Goal: Information Seeking & Learning: Find specific fact

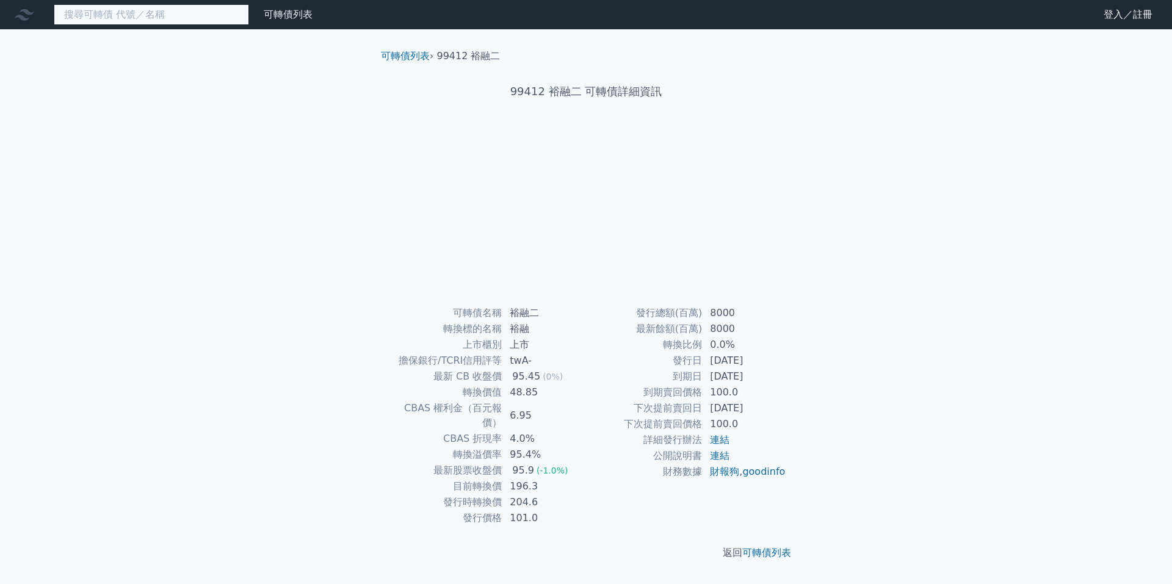
drag, startPoint x: 133, startPoint y: 20, endPoint x: 121, endPoint y: 13, distance: 13.9
click at [134, 20] on input at bounding box center [151, 14] width 195 height 21
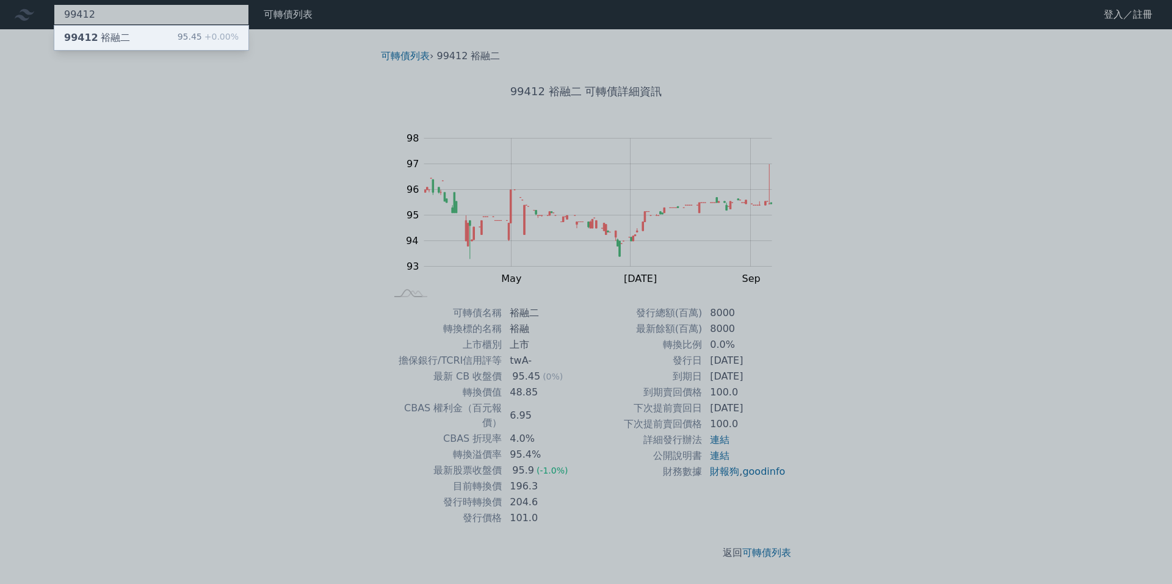
type input "99412"
click at [138, 38] on div "99412 裕融二 95.45 +0.00%" at bounding box center [151, 38] width 194 height 24
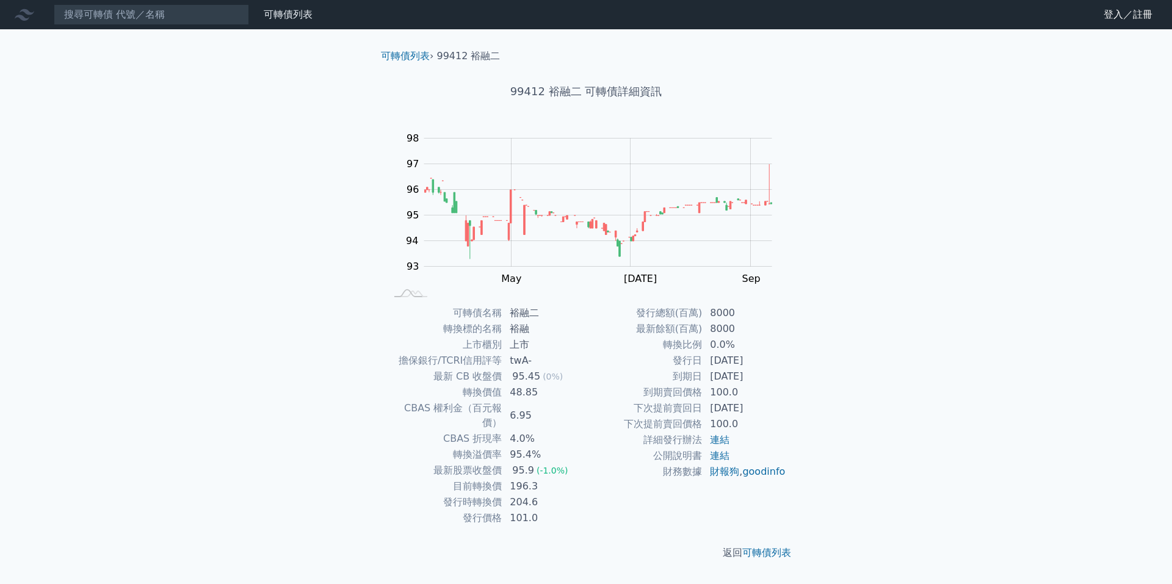
click at [557, 361] on td "twA-" at bounding box center [544, 361] width 84 height 16
